Goal: Task Accomplishment & Management: Use online tool/utility

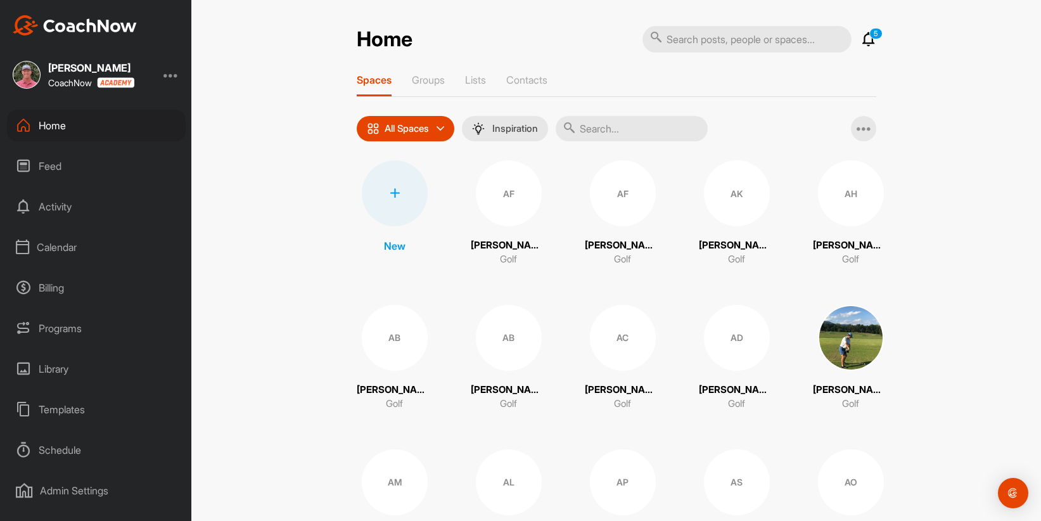
click at [407, 193] on div at bounding box center [395, 193] width 66 height 66
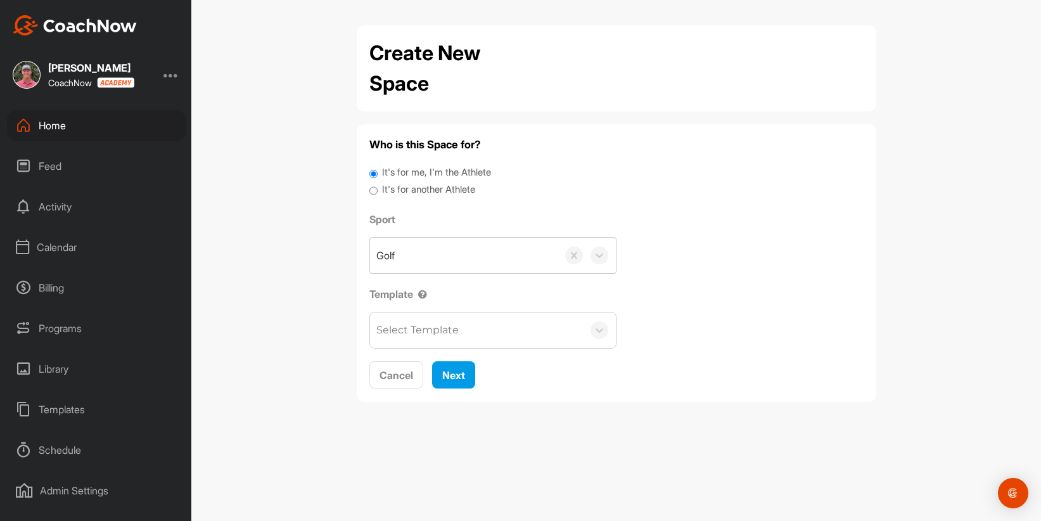
click at [374, 188] on input "It's for another Athlete" at bounding box center [373, 190] width 8 height 17
radio input "true"
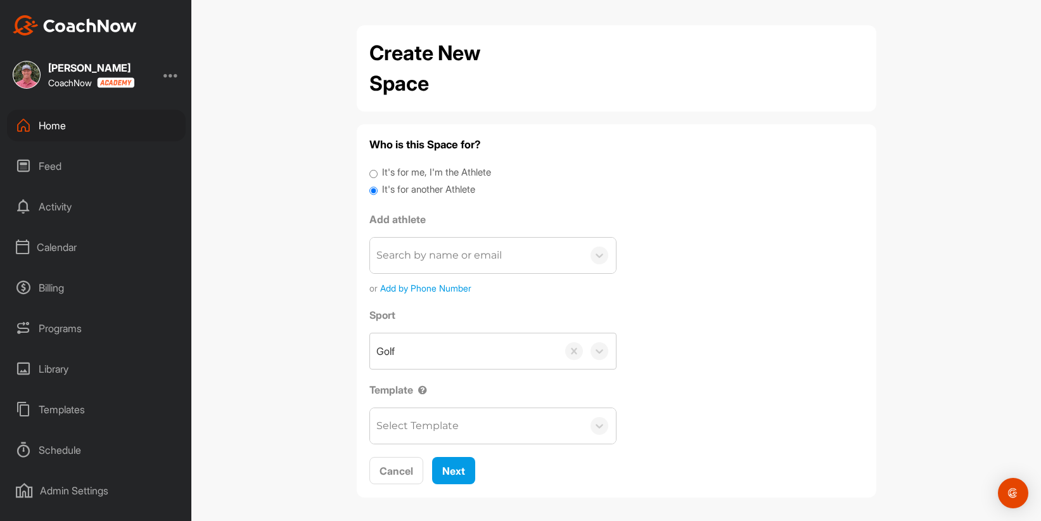
click at [410, 262] on div "Search by name or email" at bounding box center [438, 255] width 125 height 15
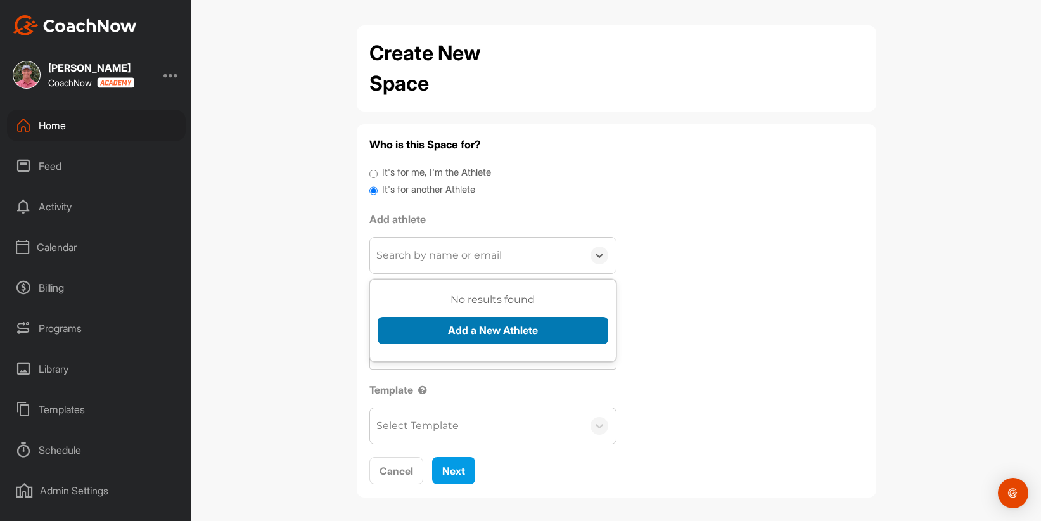
click at [476, 329] on button "Add a New Athlete" at bounding box center [493, 330] width 231 height 27
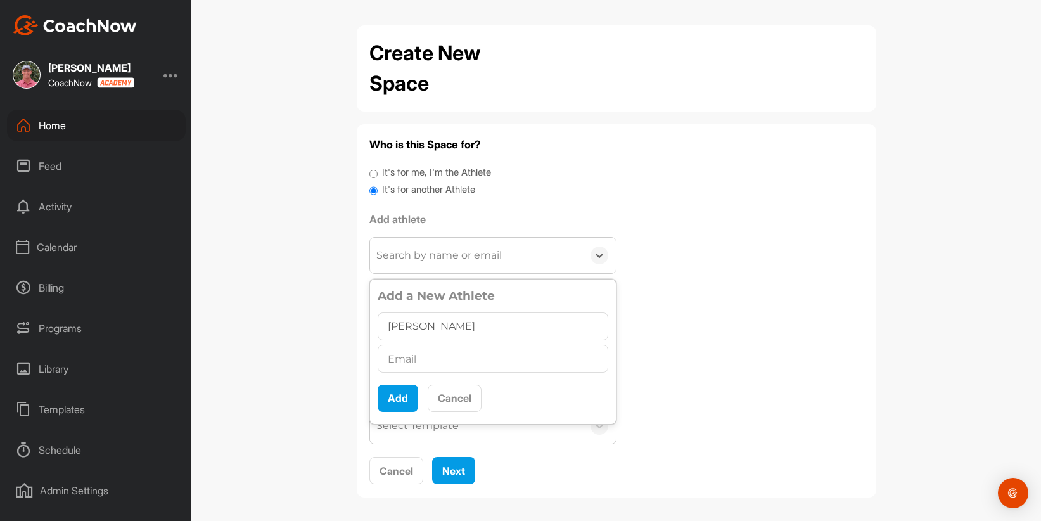
type input "[PERSON_NAME]"
click at [506, 352] on input "text" at bounding box center [493, 359] width 231 height 28
paste input "mailto:[PERSON_NAME][EMAIL_ADDRESS][PERSON_NAME][DOMAIN_NAME]"
drag, startPoint x: 420, startPoint y: 361, endPoint x: 379, endPoint y: 363, distance: 40.6
click at [379, 363] on input "mailto:[PERSON_NAME][EMAIL_ADDRESS][PERSON_NAME][DOMAIN_NAME]" at bounding box center [493, 359] width 231 height 28
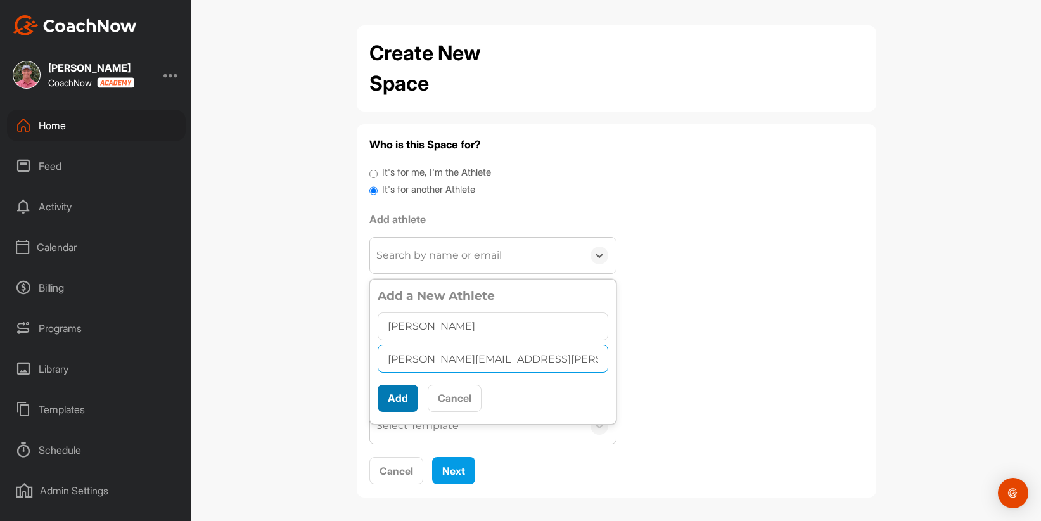
type input "[PERSON_NAME][EMAIL_ADDRESS][PERSON_NAME][DOMAIN_NAME]"
click at [402, 395] on button "Add" at bounding box center [398, 398] width 41 height 27
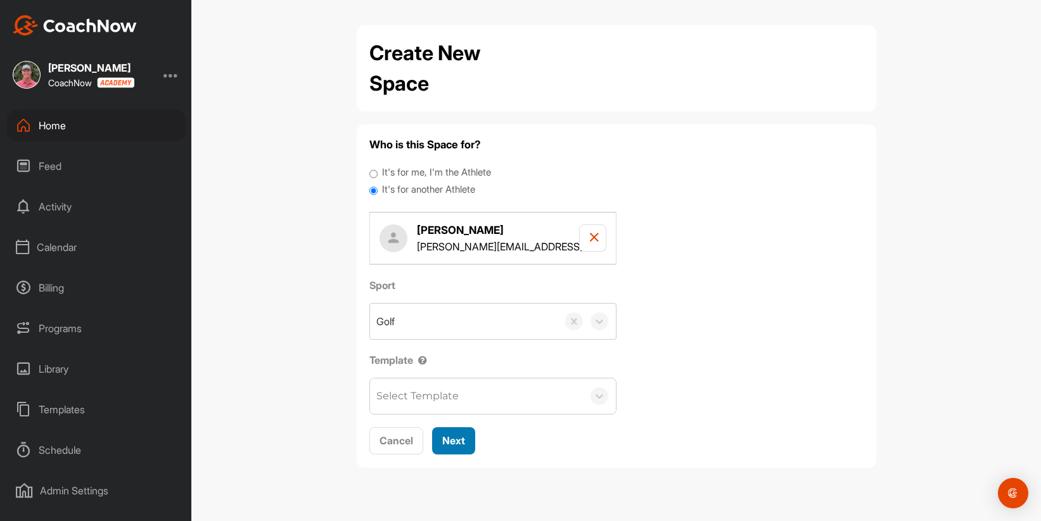
click at [459, 443] on span "Next" at bounding box center [453, 440] width 23 height 13
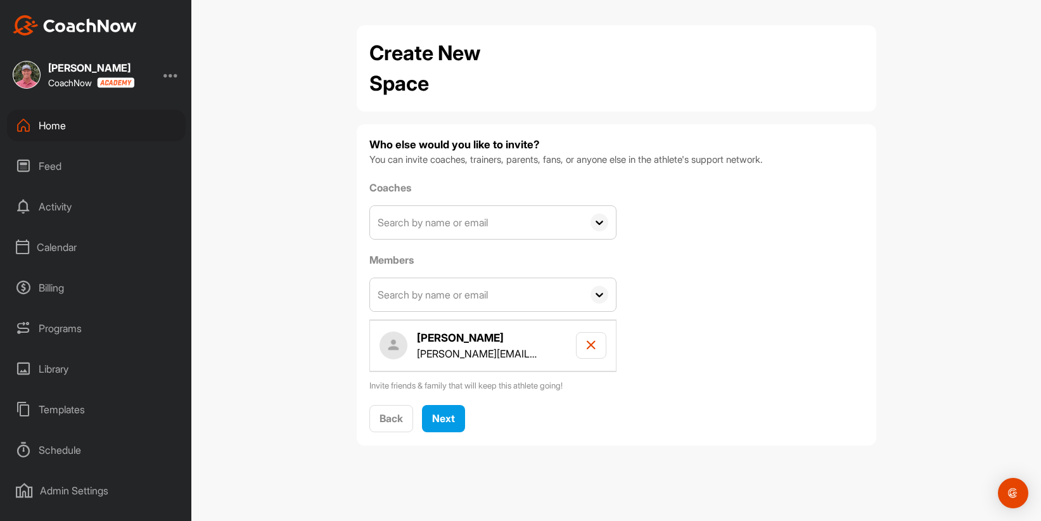
click at [476, 223] on input "text" at bounding box center [476, 222] width 213 height 33
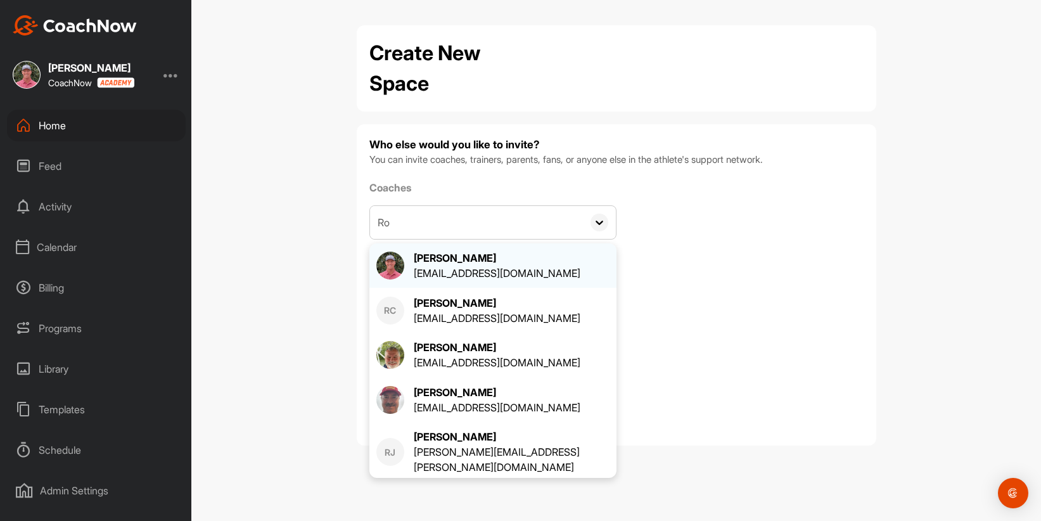
type input "Ro"
click at [507, 260] on div "[PERSON_NAME]" at bounding box center [497, 257] width 167 height 15
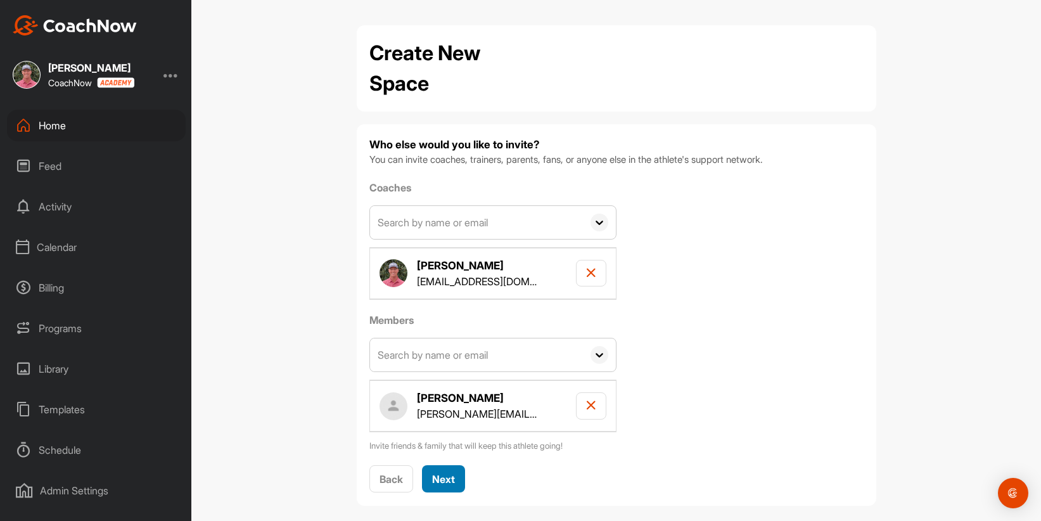
click at [452, 474] on button "Next" at bounding box center [443, 478] width 43 height 27
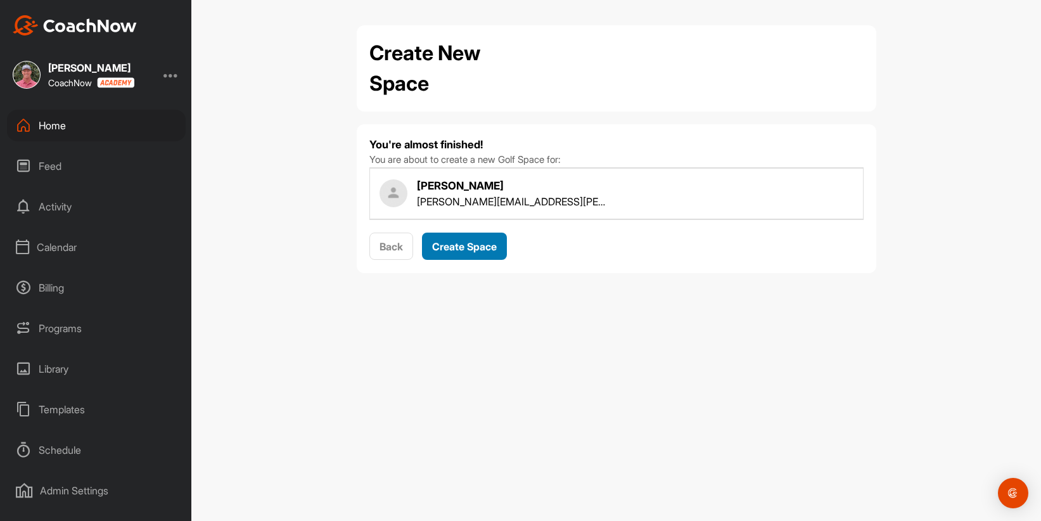
click at [461, 246] on span "Create Space" at bounding box center [464, 246] width 65 height 13
